Goal: Task Accomplishment & Management: Manage account settings

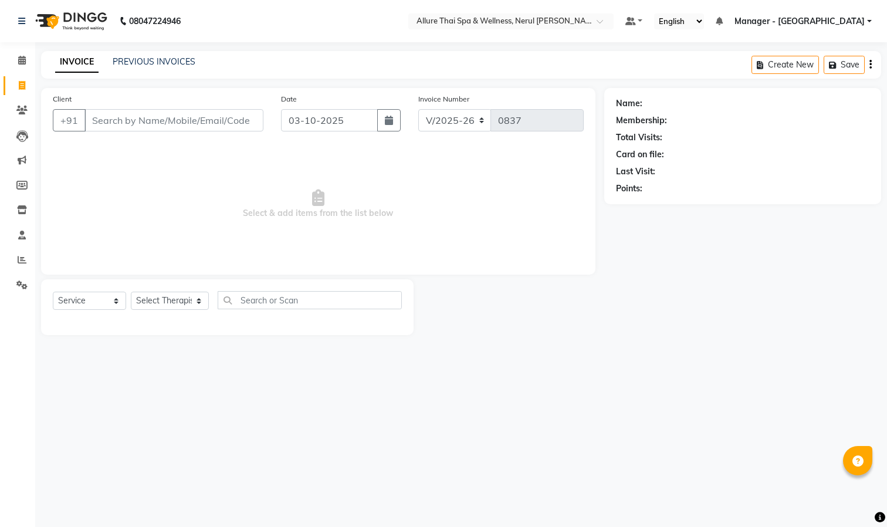
select select "8529"
select select "service"
click at [22, 159] on icon at bounding box center [22, 159] width 9 height 9
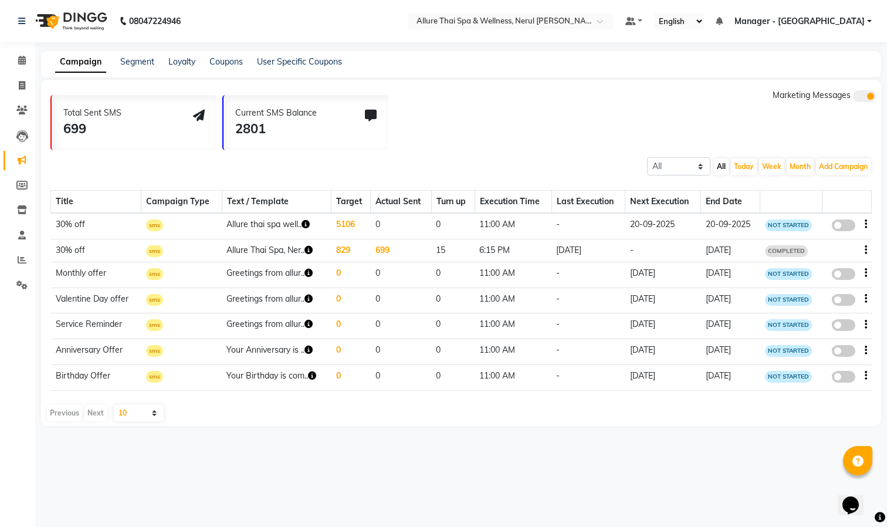
click at [843, 273] on span at bounding box center [843, 274] width 23 height 12
click at [848, 276] on input "false" at bounding box center [848, 276] width 0 height 0
select select "3"
select select "41267"
select select "5"
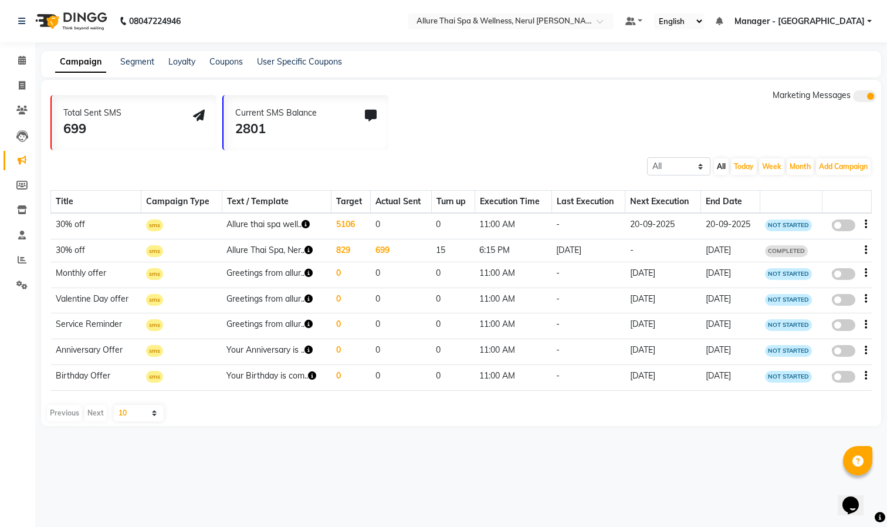
select select "2"
select select "660"
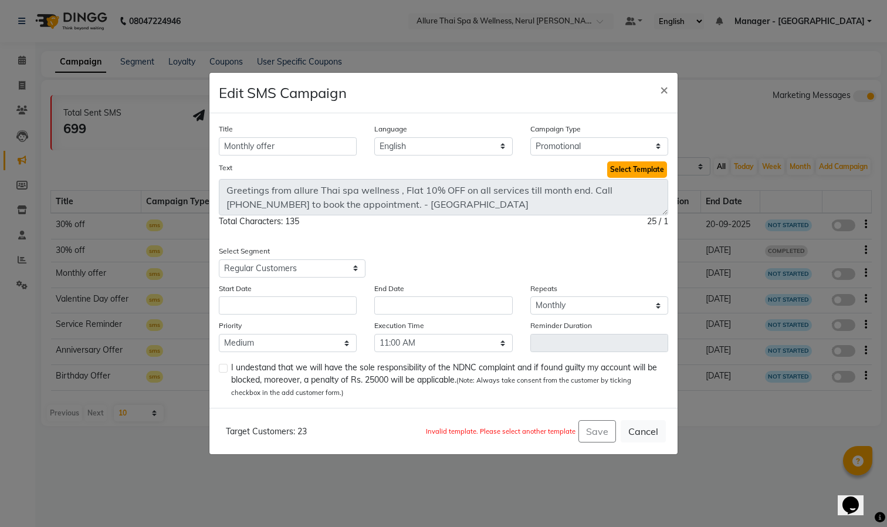
click at [631, 167] on button "Select Template" at bounding box center [637, 169] width 60 height 16
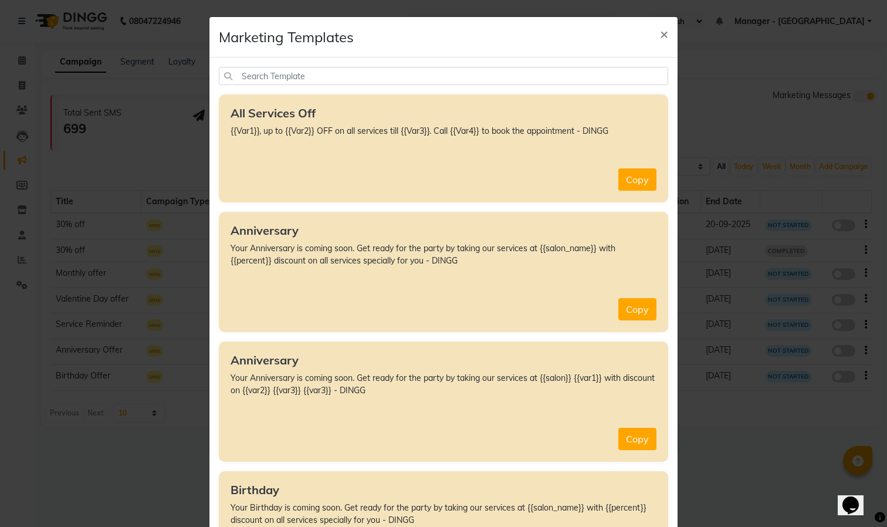
click at [449, 166] on div "All Services Off {{Var1}}, up to {{Var2}} OFF on all services till {{Var3}}. Ca…" at bounding box center [443, 148] width 449 height 108
click at [633, 179] on button "Copy" at bounding box center [637, 179] width 38 height 22
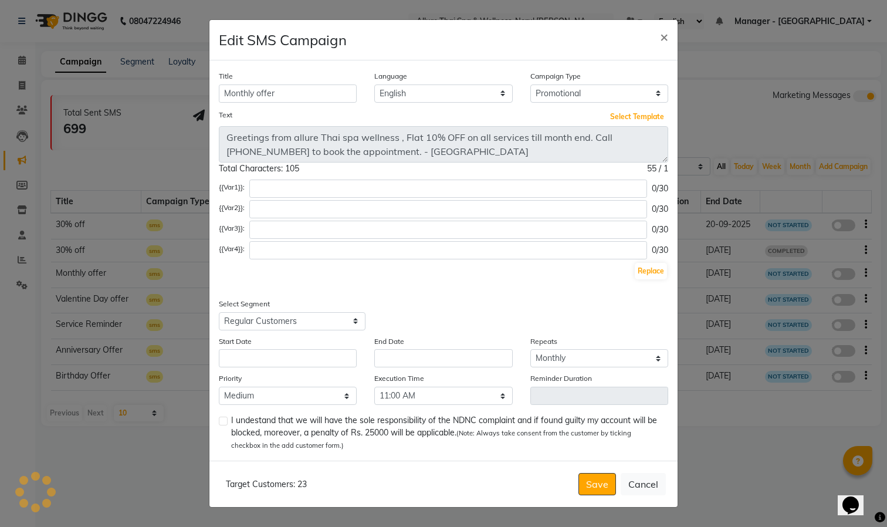
type textarea "{{Var1}}, up to {{Var2}} OFF on all services till {{Var3}}. Call {{Var4}} to bo…"
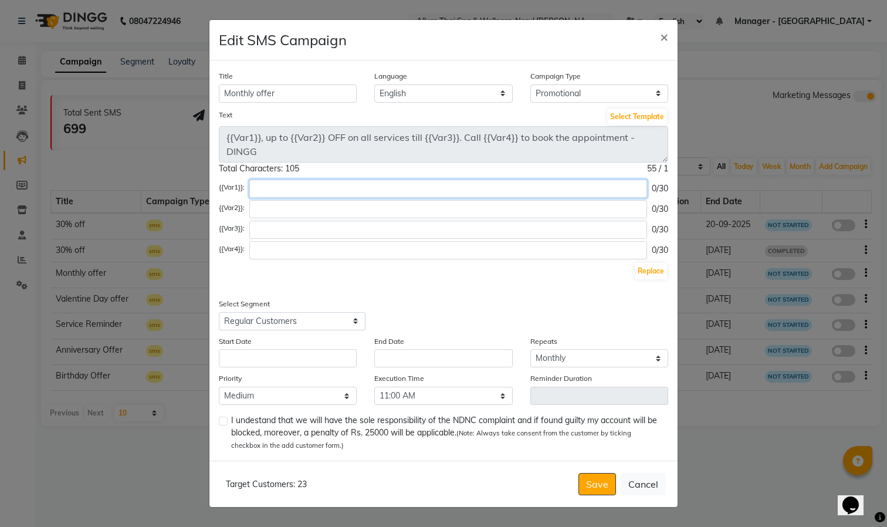
click at [307, 190] on input "text" at bounding box center [448, 188] width 398 height 18
paste input "Greetings from allure Thai spa wellness , Flat 10% OFF on all services till mon…"
type input "G"
type input "4"
click at [254, 191] on input "30% off" at bounding box center [448, 188] width 398 height 18
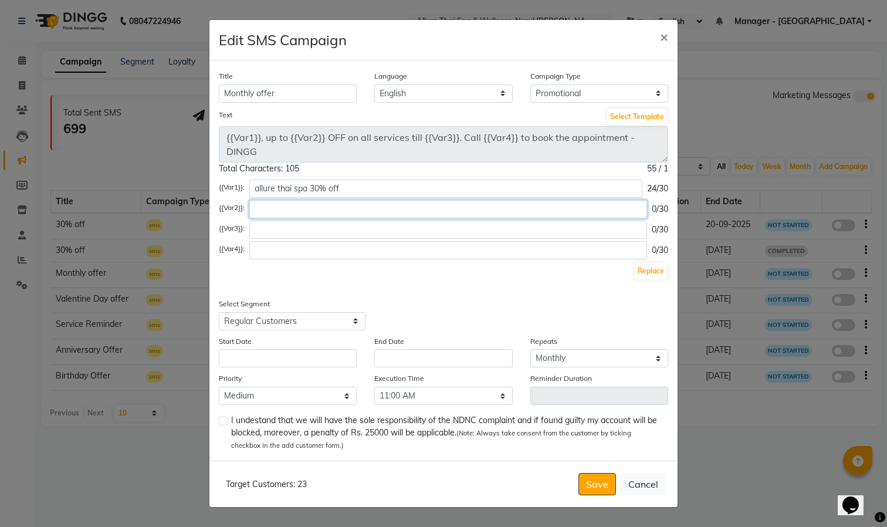
click at [480, 215] on input "text" at bounding box center [448, 209] width 398 height 18
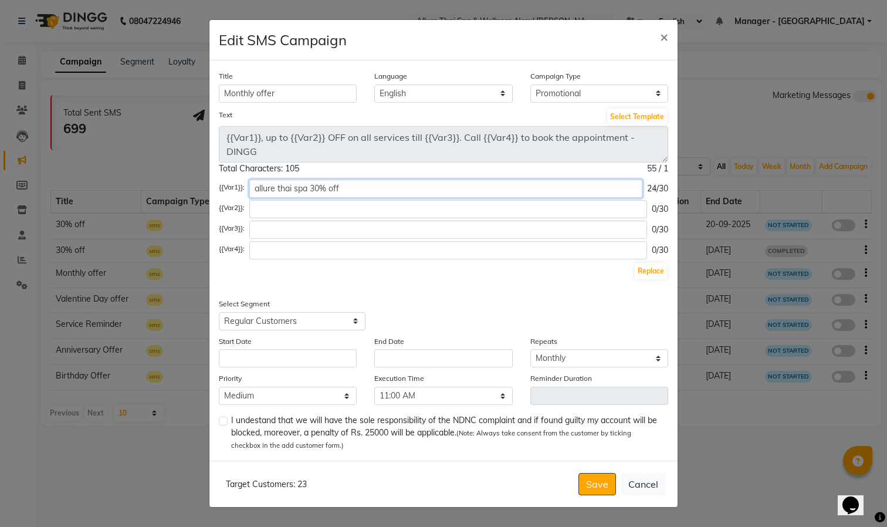
click at [319, 189] on input "allure thai spa 30% off" at bounding box center [445, 188] width 393 height 18
click at [321, 187] on input "allure thai spa 30% off" at bounding box center [445, 188] width 393 height 18
click at [414, 194] on input "allure thai spa 35 % off" at bounding box center [445, 188] width 393 height 18
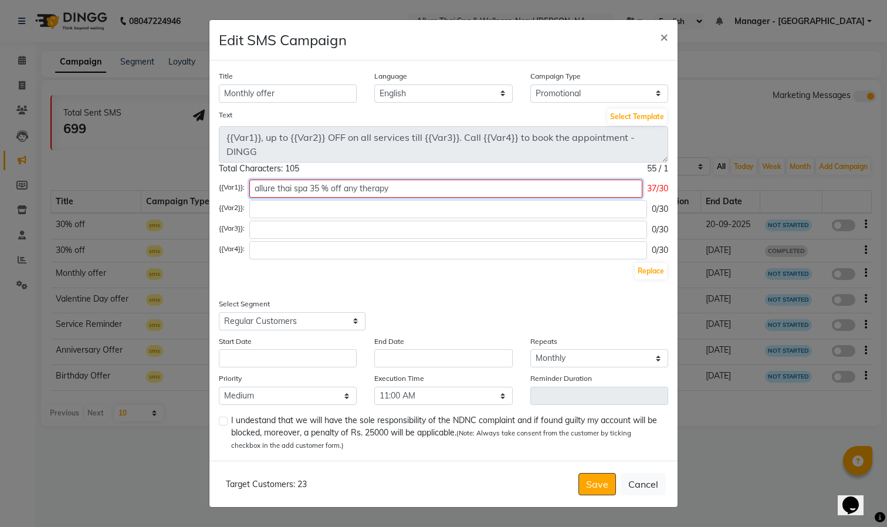
type input "allure thai spa 35 % off any therapy"
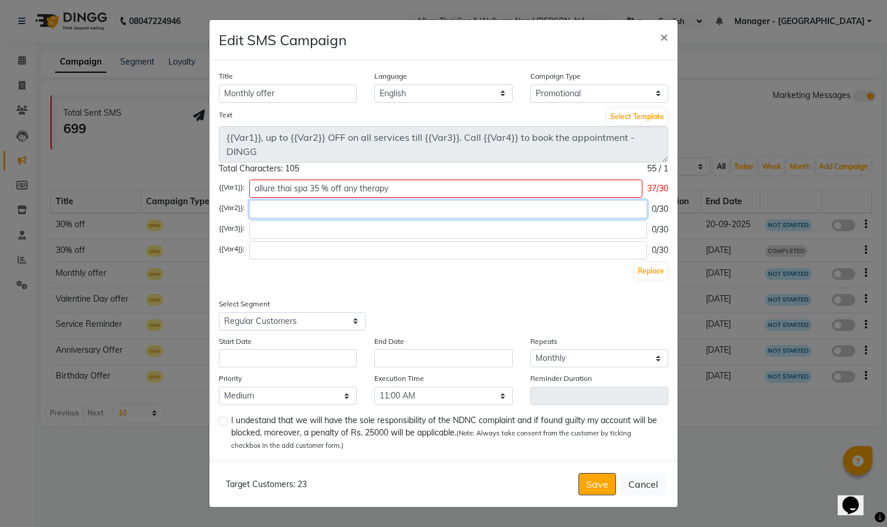
click at [401, 210] on input "text" at bounding box center [448, 209] width 398 height 18
type input "h"
paste input "Greetings from allure Thai spa wellness , Flat 10% OFF on all services till mon…"
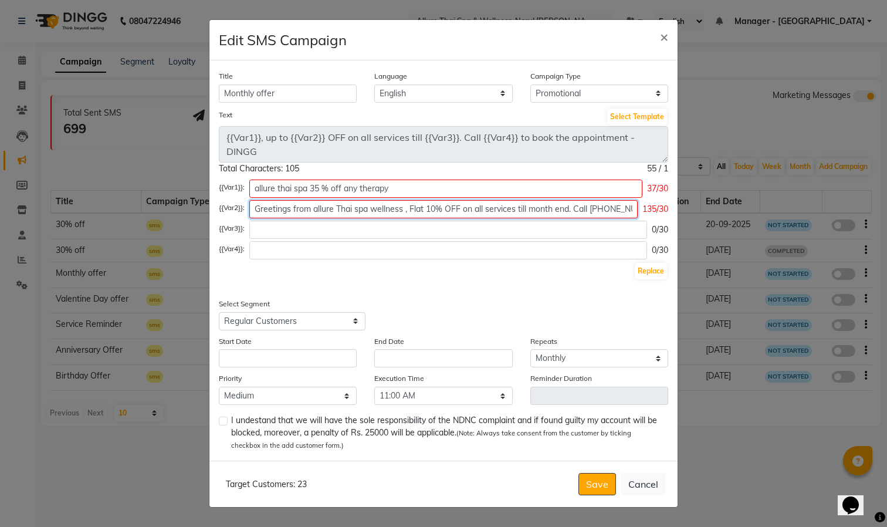
scroll to position [0, 143]
click at [322, 209] on input "Greetings from allure Thai spa wellness , Flat 10% OFF on all services till mon…" at bounding box center [443, 209] width 388 height 18
click at [588, 212] on input "on all services till month end. Call [PHONE_NUMBER] to book the appointment. - …" at bounding box center [445, 209] width 393 height 18
type input "on all services till month end."
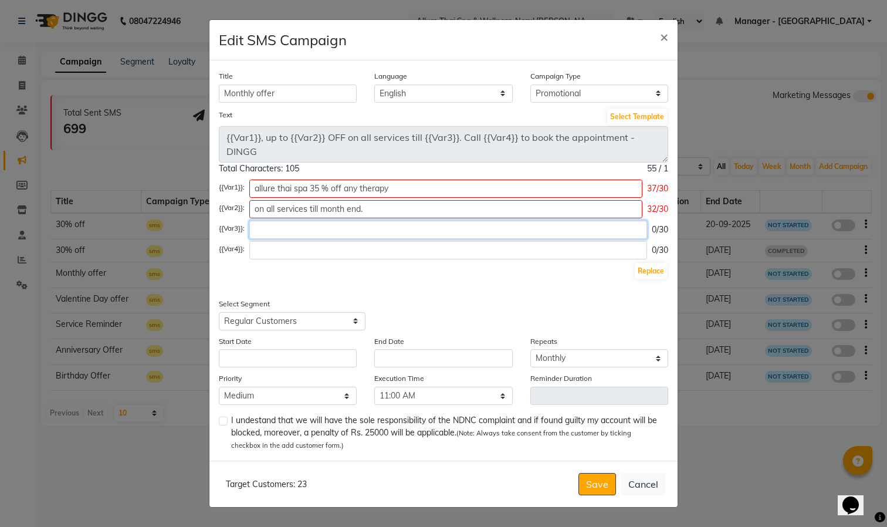
click at [431, 236] on input "text" at bounding box center [448, 230] width 398 height 18
paste input "Greetings from allure Thai spa wellness , Flat 10% OFF on all services till mon…"
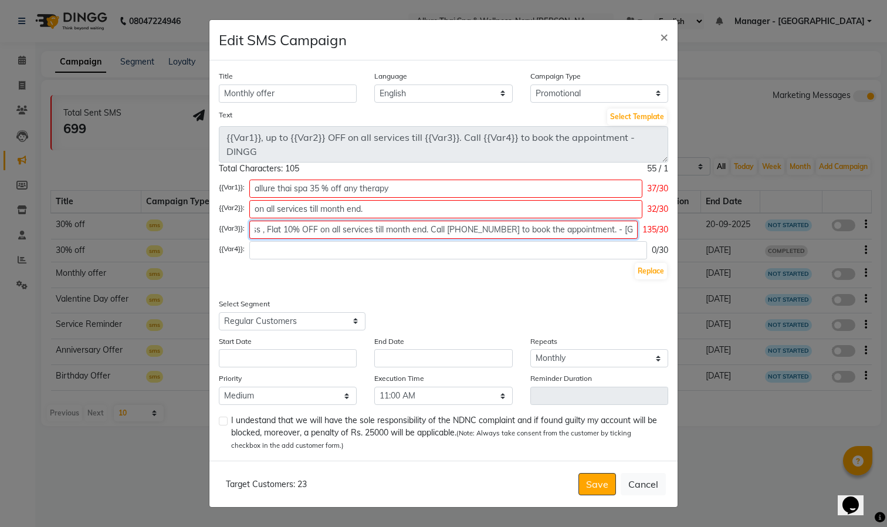
click at [433, 232] on input "Greetings from allure Thai spa wellness , Flat 10% OFF on all services till mon…" at bounding box center [443, 230] width 388 height 18
click at [518, 234] on input "Call [PHONE_NUMBER] to book the appointment. - [GEOGRAPHIC_DATA]" at bounding box center [445, 230] width 393 height 18
type input "Call [PHONE_NUMBER] to book the appointment. -"
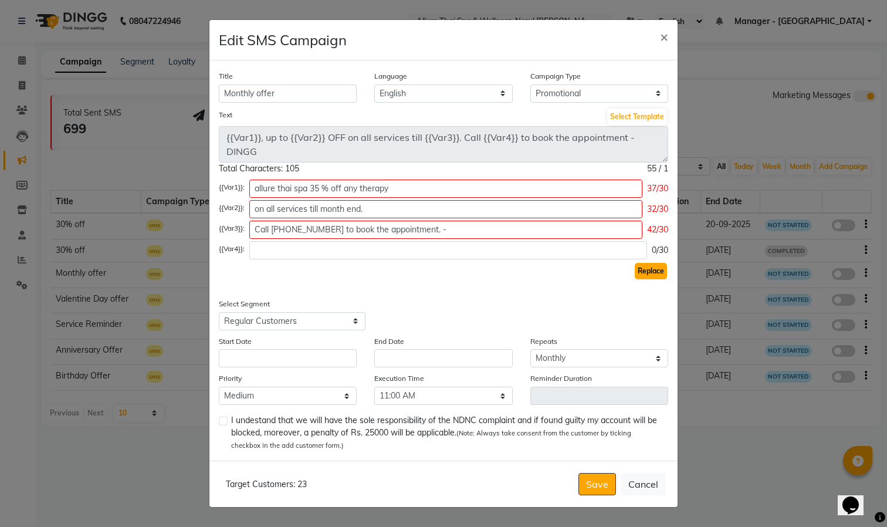
click at [658, 273] on button "Replace" at bounding box center [651, 271] width 32 height 16
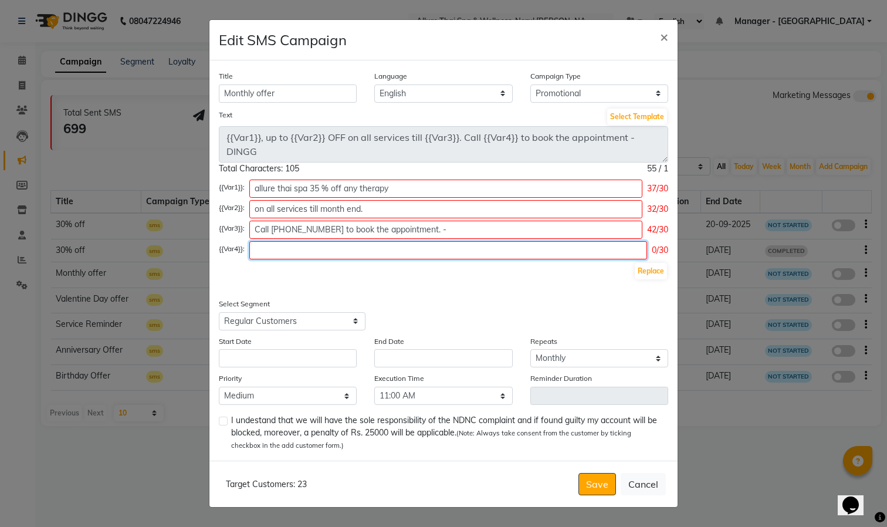
click at [426, 253] on input "text" at bounding box center [448, 250] width 398 height 18
type input "don,t miss this offers"
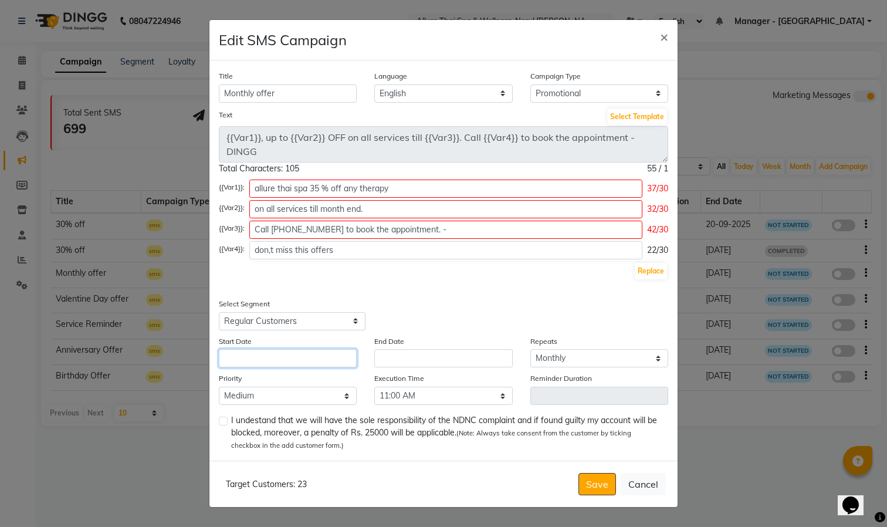
click at [296, 358] on input "text" at bounding box center [288, 358] width 138 height 18
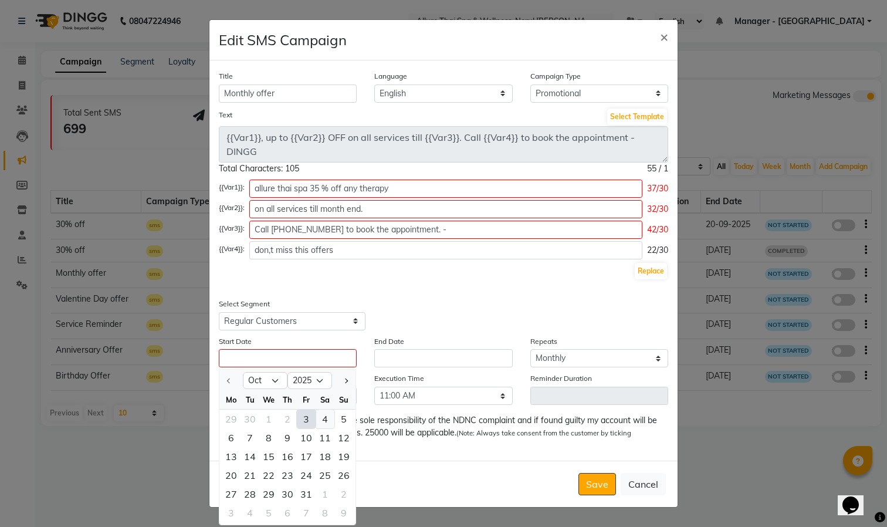
click at [326, 416] on div "4" at bounding box center [325, 418] width 19 height 19
type input "04-10-2025"
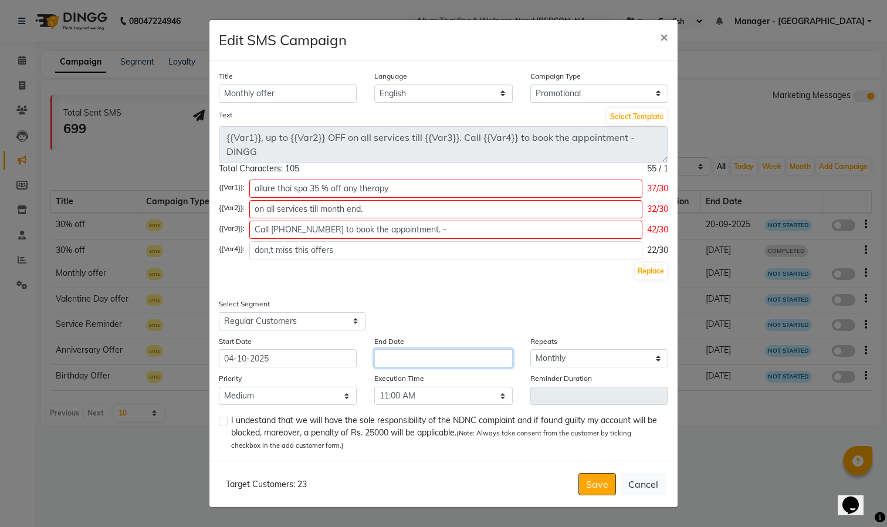
click at [431, 357] on input "text" at bounding box center [443, 358] width 138 height 18
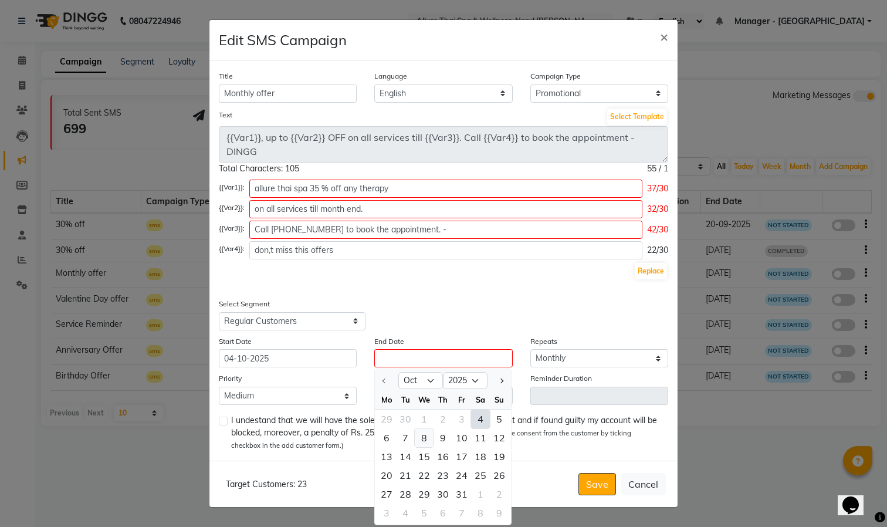
click at [419, 435] on div "8" at bounding box center [424, 437] width 19 height 19
type input "[DATE]"
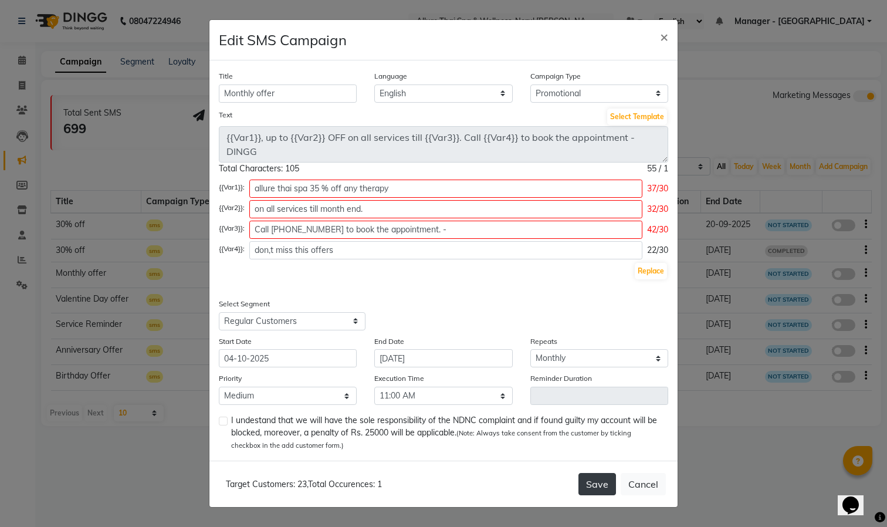
click at [591, 483] on button "Save" at bounding box center [597, 484] width 38 height 22
click at [648, 266] on button "Replace" at bounding box center [651, 271] width 32 height 16
type textarea "{{Var1}}, up to {{Var2}} OFF on all services till {{Var3}}. Call don,t miss thi…"
click at [635, 113] on button "Select Template" at bounding box center [637, 117] width 60 height 16
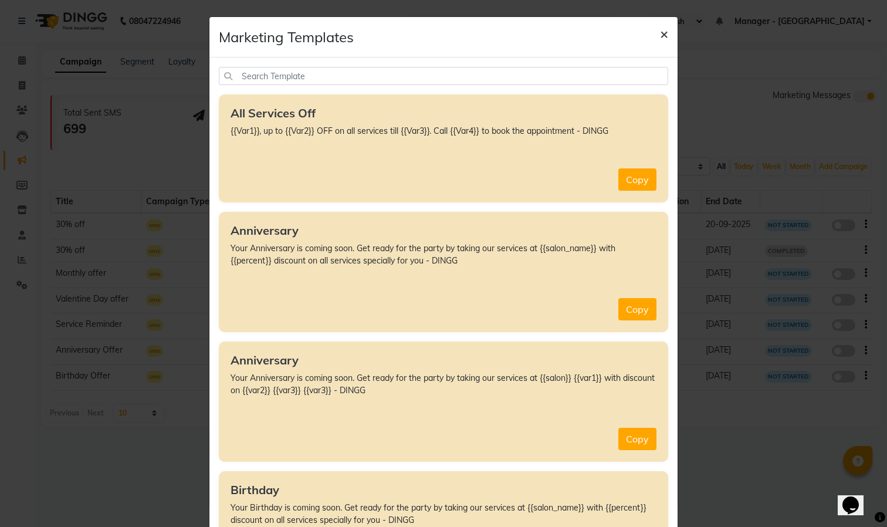
click at [660, 29] on span "×" at bounding box center [664, 34] width 8 height 18
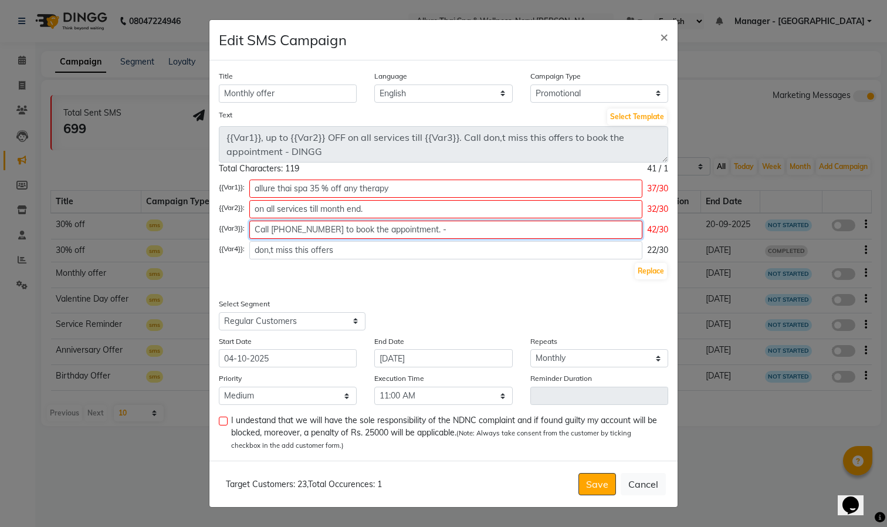
click at [507, 231] on input "Call [PHONE_NUMBER] to book the appointment. -" at bounding box center [445, 230] width 393 height 18
type input "Call [PHONE_NUMBER] to book the appointment"
click at [219, 419] on label at bounding box center [223, 420] width 9 height 9
click at [219, 419] on input "checkbox" at bounding box center [223, 422] width 8 height 8
checkbox input "true"
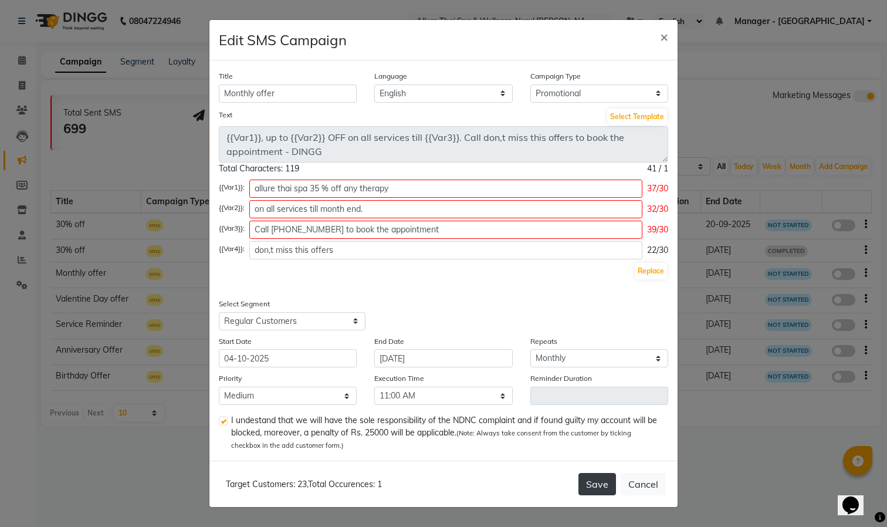
click at [601, 484] on button "Save" at bounding box center [597, 484] width 38 height 22
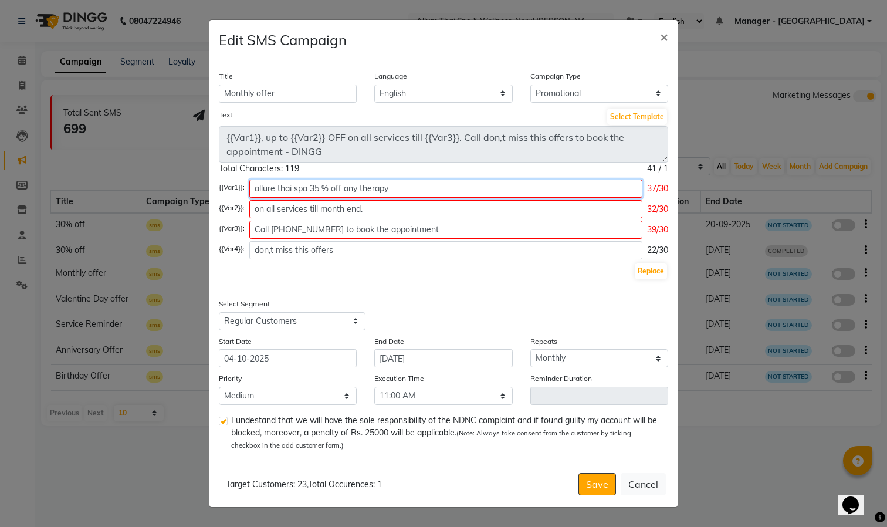
click at [442, 192] on input "allure thai spa 35 % off any therapy" at bounding box center [445, 188] width 393 height 18
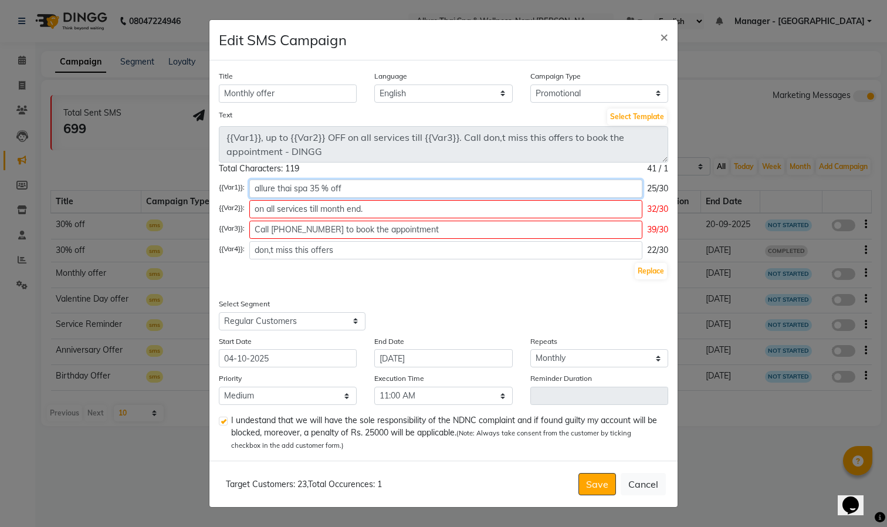
type input "allure thai spa 35 % off"
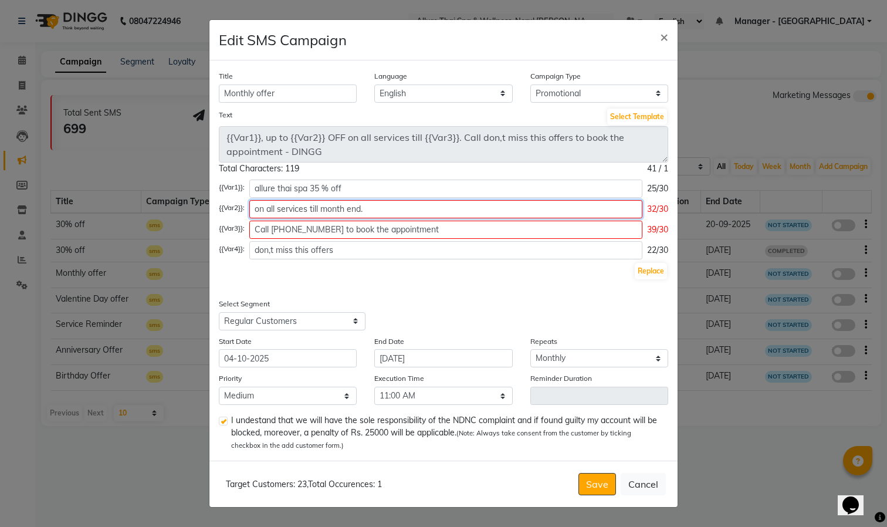
click at [389, 208] on input "on all services till month end." at bounding box center [445, 209] width 393 height 18
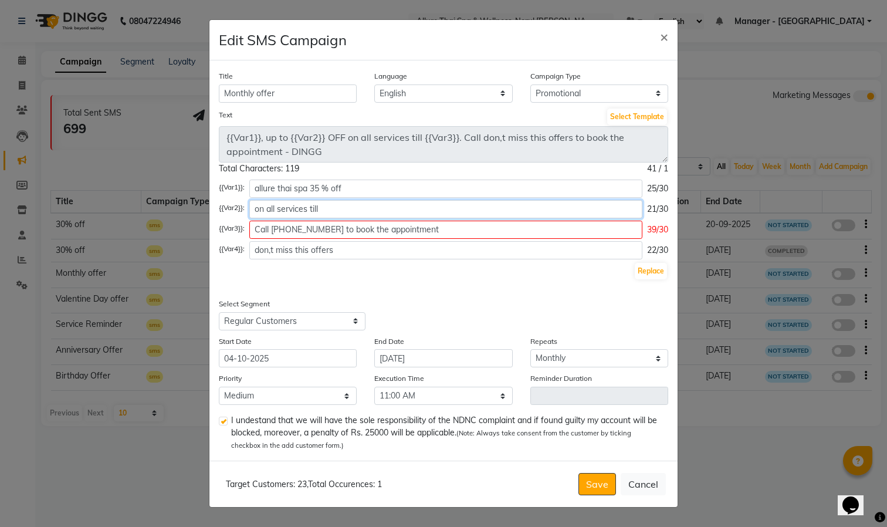
type input "on all services till"
click at [432, 228] on input "Call [PHONE_NUMBER] to book the appointment" at bounding box center [445, 230] width 393 height 18
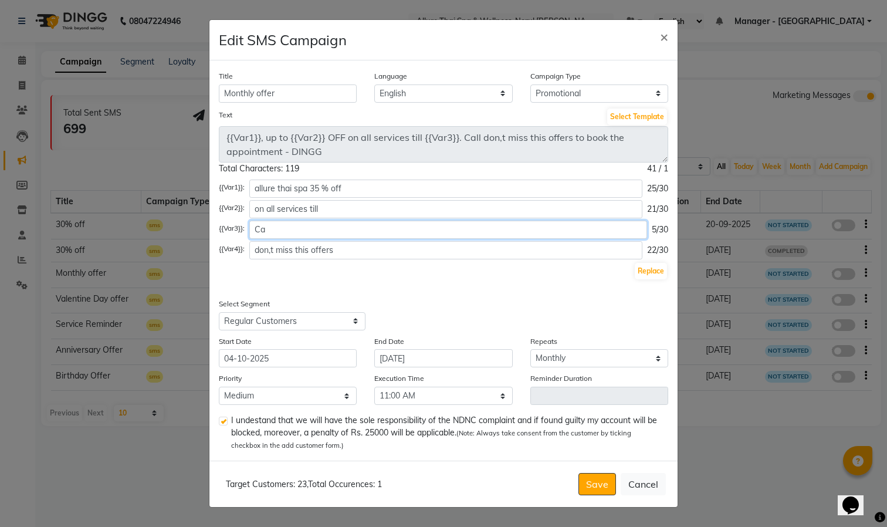
type input "C"
type input "month end"
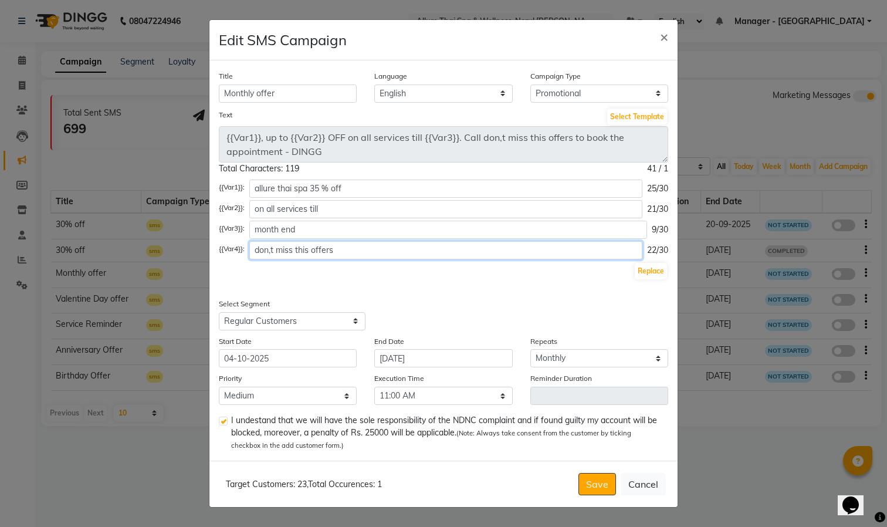
click at [465, 256] on input "don,t miss this offers" at bounding box center [445, 250] width 393 height 18
type input "d"
paste input "Greetings from allure Thai spa wellness , Flat 10% OFF on all services till mon…"
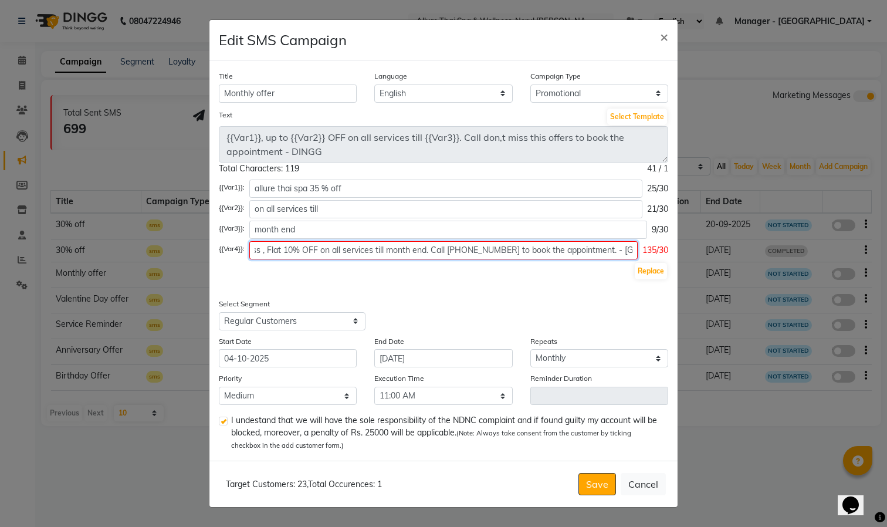
click at [431, 250] on input "Greetings from allure Thai spa wellness , Flat 10% OFF on all services till mon…" at bounding box center [443, 250] width 388 height 18
click at [484, 252] on input "Call [PHONE_NUMBER] to book the appointment. - [GEOGRAPHIC_DATA]" at bounding box center [445, 250] width 393 height 18
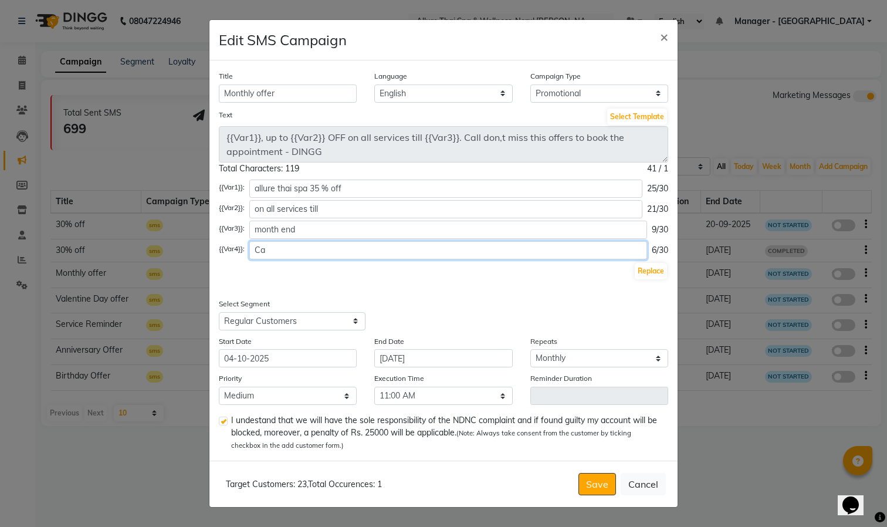
type input "C"
paste input "Greetings from allure Thai spa wellness , Flat 10% OFF on all services till mon…"
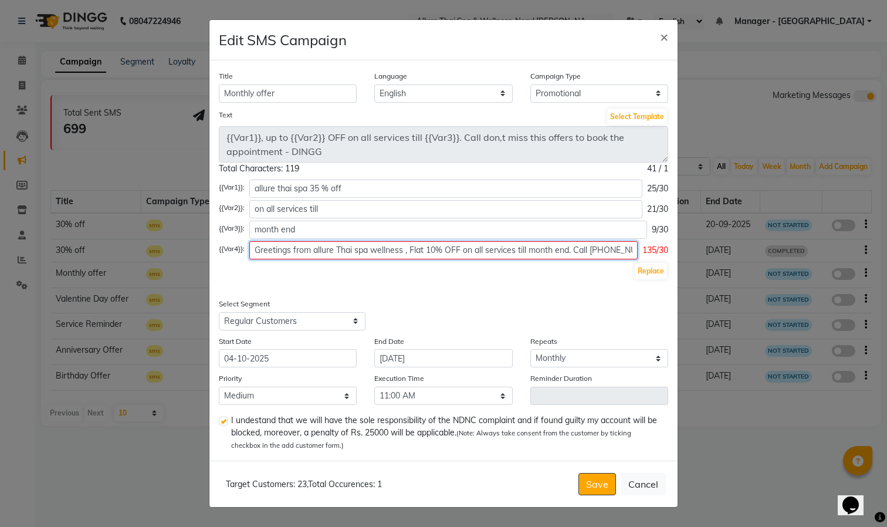
scroll to position [0, 143]
click at [507, 250] on input "Greetings from allure Thai spa wellness , Flat 10% OFF on all services till mon…" at bounding box center [443, 250] width 388 height 18
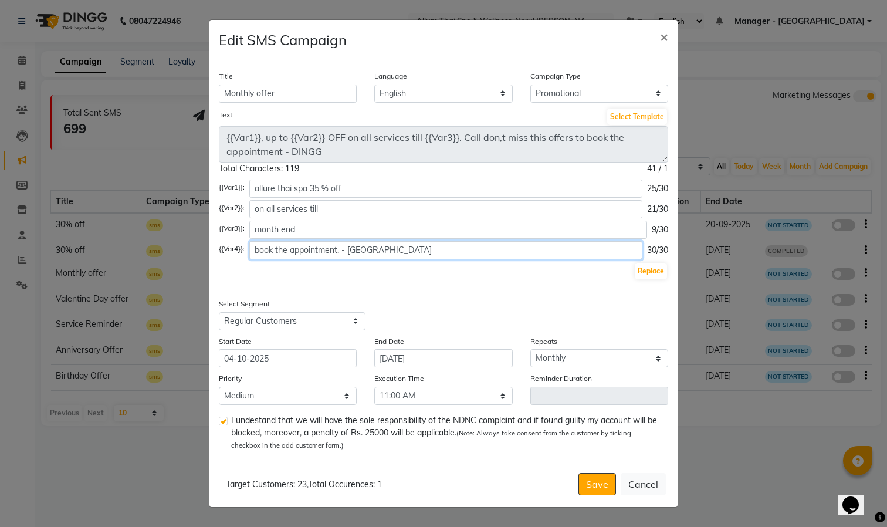
click at [477, 250] on input "book the appointment. - [GEOGRAPHIC_DATA]" at bounding box center [445, 250] width 393 height 18
type input "book the appointment."
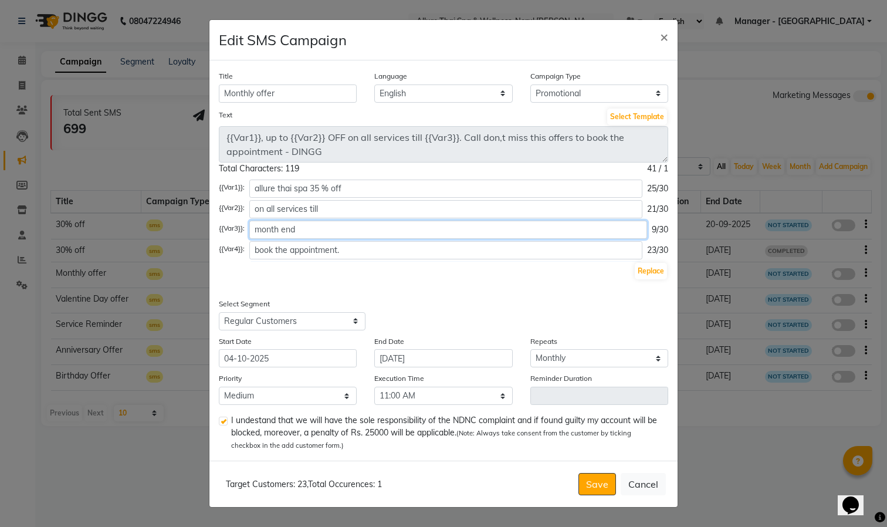
click at [400, 232] on input "month end" at bounding box center [448, 230] width 398 height 18
type input "month end to 9324525471"
click at [601, 481] on button "Save" at bounding box center [597, 484] width 38 height 22
click at [646, 273] on button "Replace" at bounding box center [651, 271] width 32 height 16
type textarea "allure thai spa 35 % off , up to on all services till OFF on all services till …"
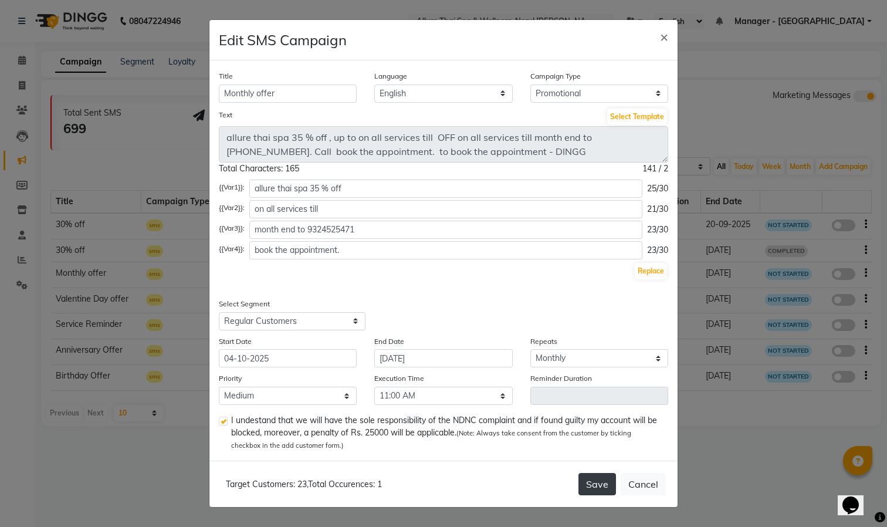
click at [594, 484] on button "Save" at bounding box center [597, 484] width 38 height 22
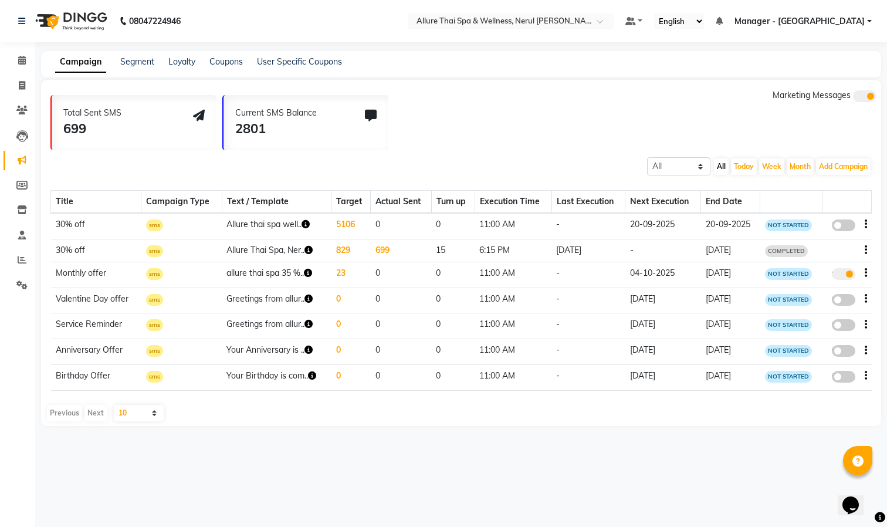
click at [345, 219] on td "5106" at bounding box center [350, 226] width 39 height 26
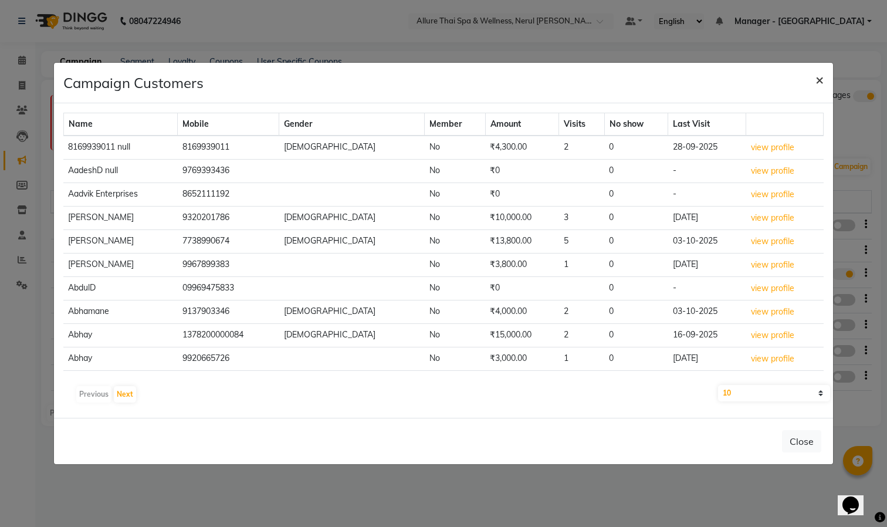
click at [822, 76] on span "×" at bounding box center [819, 79] width 8 height 18
